Goal: Information Seeking & Learning: Find specific fact

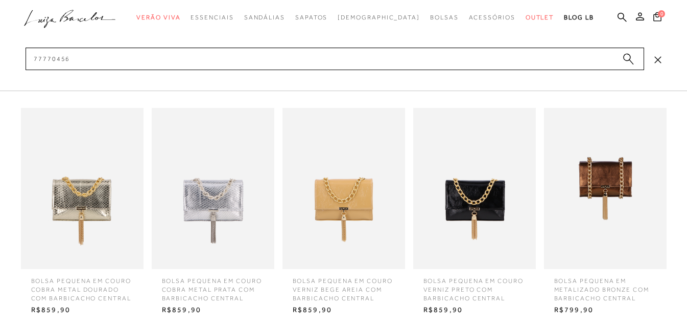
scroll to position [102, 0]
type input "77770456"
click at [102, 194] on img at bounding box center [82, 188] width 123 height 161
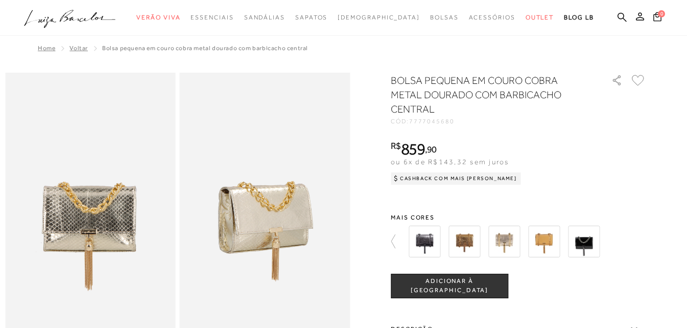
click at [17, 147] on img at bounding box center [90, 200] width 171 height 255
click at [397, 239] on icon at bounding box center [398, 241] width 14 height 14
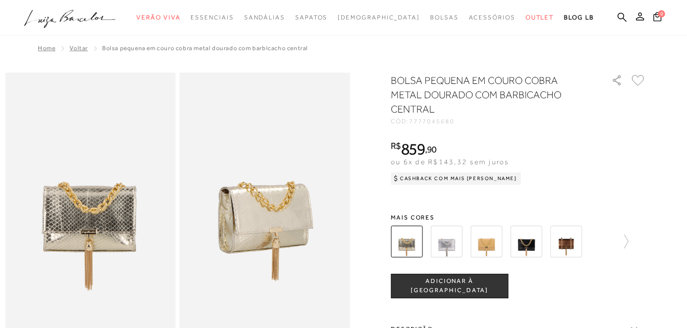
click at [528, 244] on img at bounding box center [526, 241] width 32 height 32
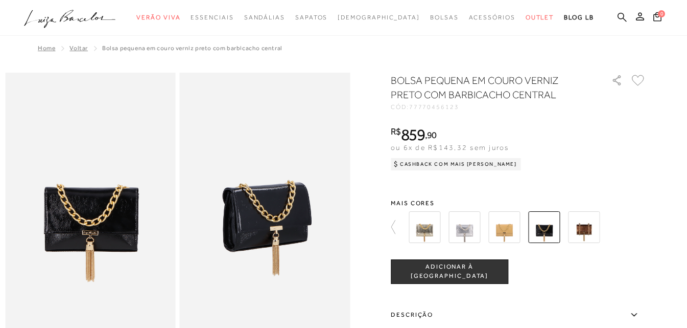
click at [621, 20] on icon at bounding box center [622, 17] width 9 height 10
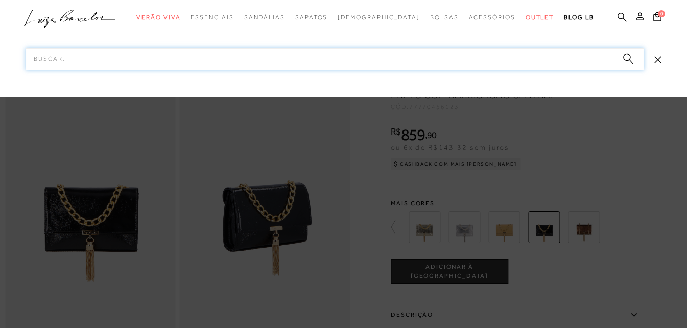
paste input "11600292"
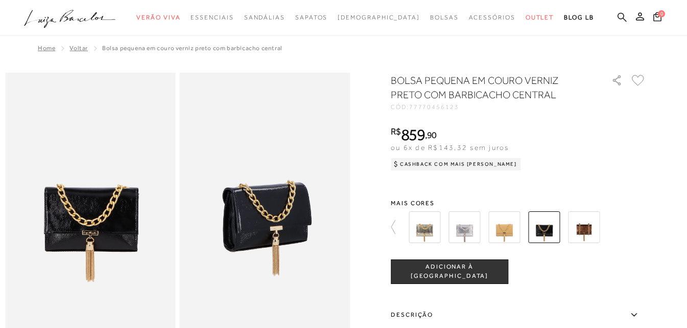
click at [621, 15] on icon at bounding box center [622, 17] width 9 height 10
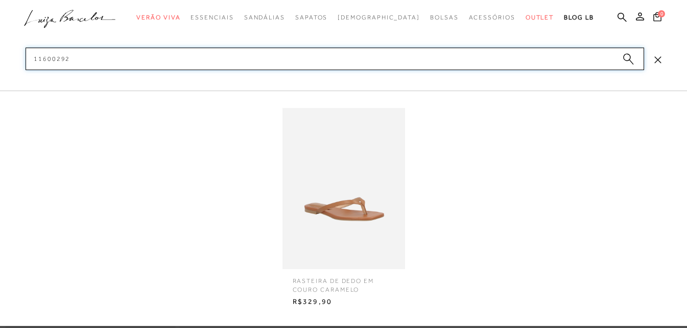
type input "11600292"
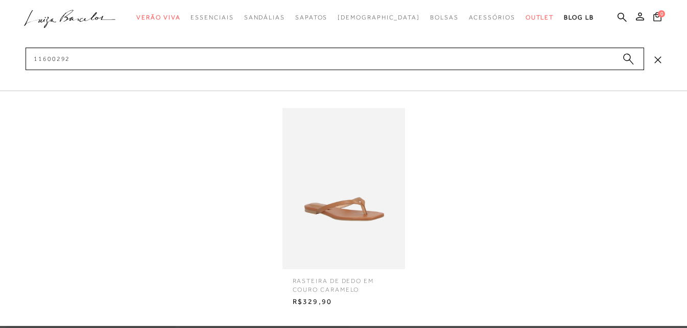
click at [323, 198] on img at bounding box center [344, 188] width 123 height 161
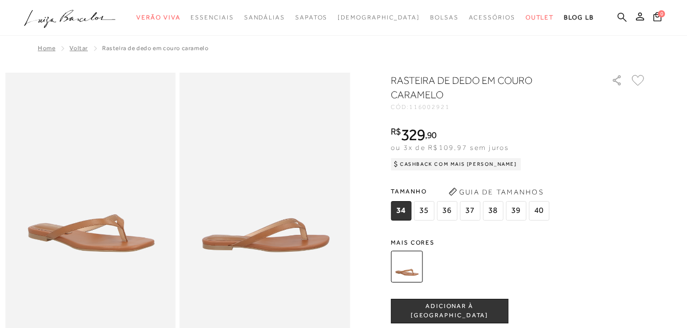
click at [619, 18] on icon at bounding box center [622, 16] width 9 height 9
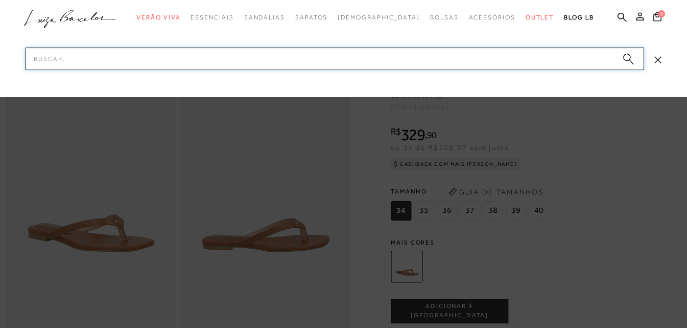
paste input "77770822"
click at [244, 55] on input "77770822" at bounding box center [335, 59] width 619 height 22
paste input "12480079"
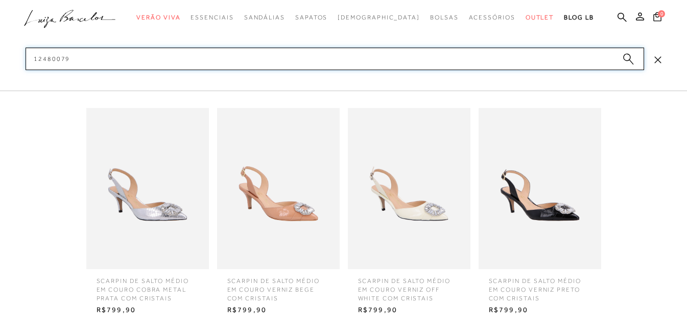
click at [36, 57] on input "12480079" at bounding box center [335, 59] width 619 height 22
type input "12480079"
click at [114, 61] on input "12480079" at bounding box center [335, 59] width 619 height 22
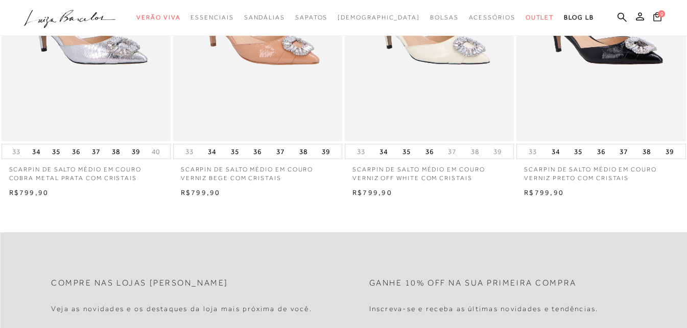
scroll to position [80, 0]
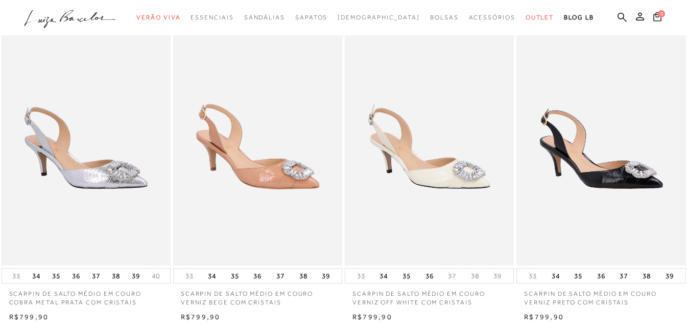
click at [246, 155] on img at bounding box center [257, 138] width 167 height 251
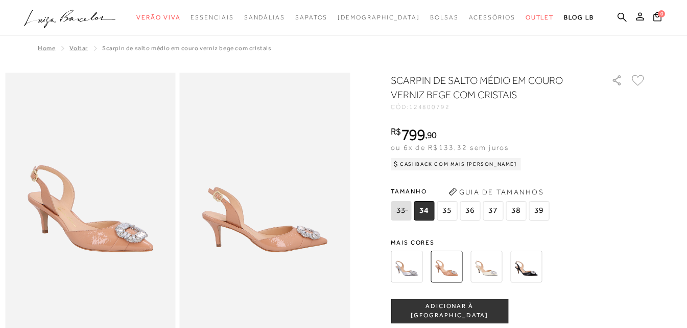
click at [532, 269] on img at bounding box center [526, 266] width 32 height 32
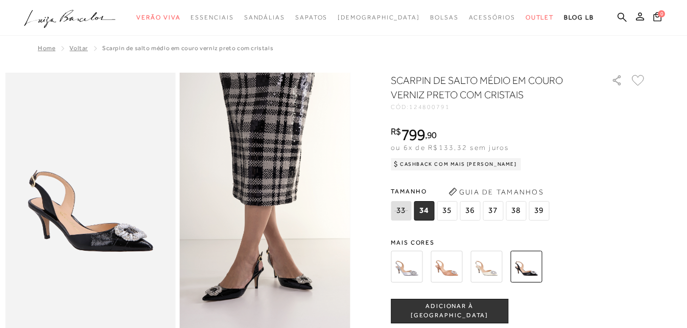
click at [617, 13] on ul ".a{fill-rule:evenodd;} Verão Viva Em alta Favoritos das Influenciadoras Apostas…" at bounding box center [336, 17] width 624 height 19
click at [620, 12] on icon at bounding box center [622, 17] width 9 height 10
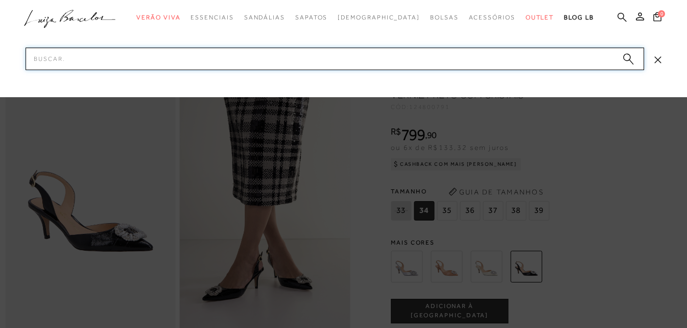
paste input "13850033"
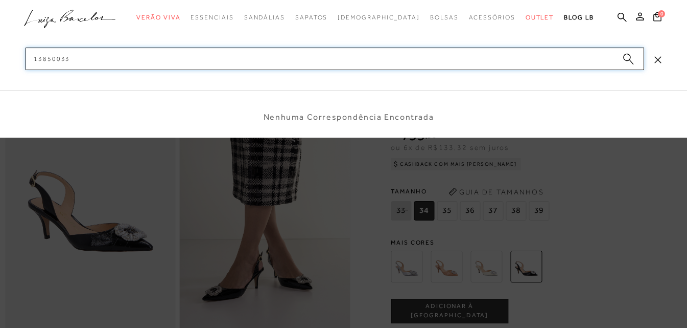
click at [33, 59] on input "13850033" at bounding box center [335, 59] width 619 height 22
click at [111, 58] on input "13850033" at bounding box center [335, 59] width 619 height 22
type input "13850033"
